Goal: Task Accomplishment & Management: Use online tool/utility

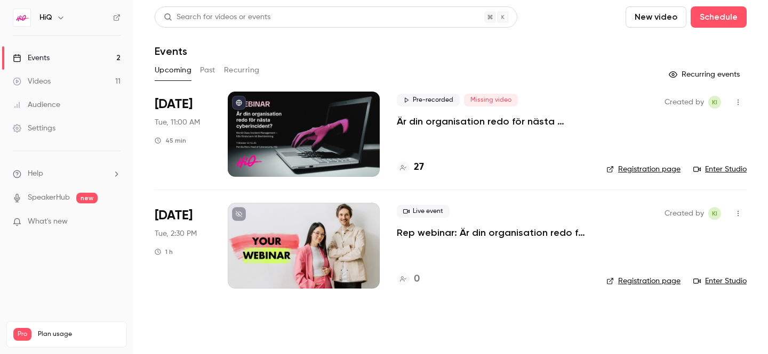
click at [213, 68] on button "Past" at bounding box center [207, 70] width 15 height 17
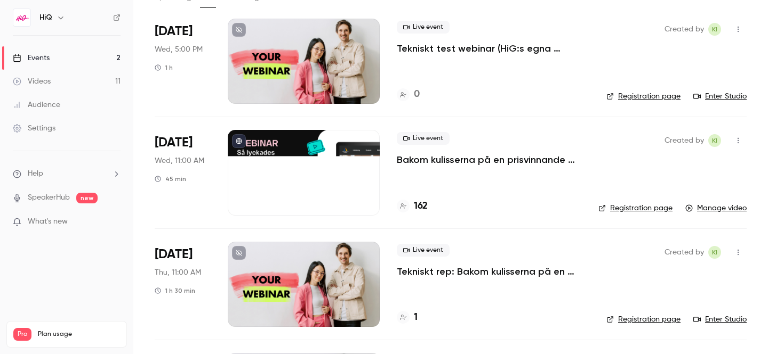
scroll to position [76, 0]
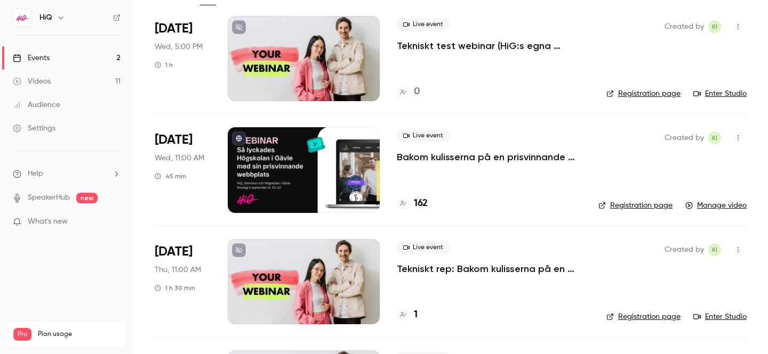
click at [736, 136] on icon "button" at bounding box center [737, 137] width 9 height 7
click at [597, 153] on div at bounding box center [384, 177] width 768 height 354
click at [708, 206] on link "Manage video" at bounding box center [715, 205] width 61 height 11
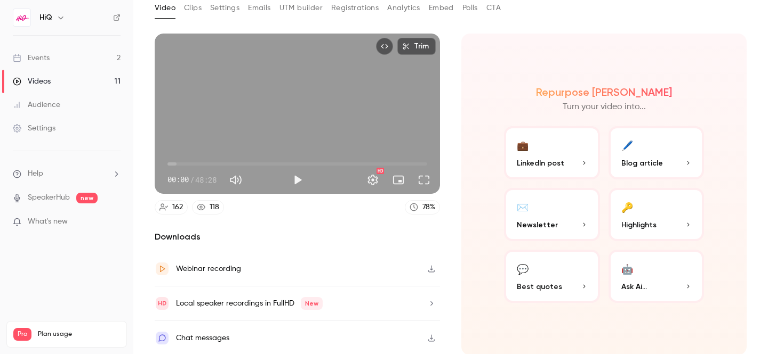
scroll to position [63, 0]
click at [433, 265] on icon "button" at bounding box center [431, 267] width 9 height 7
